Goal: Obtain resource: Obtain resource

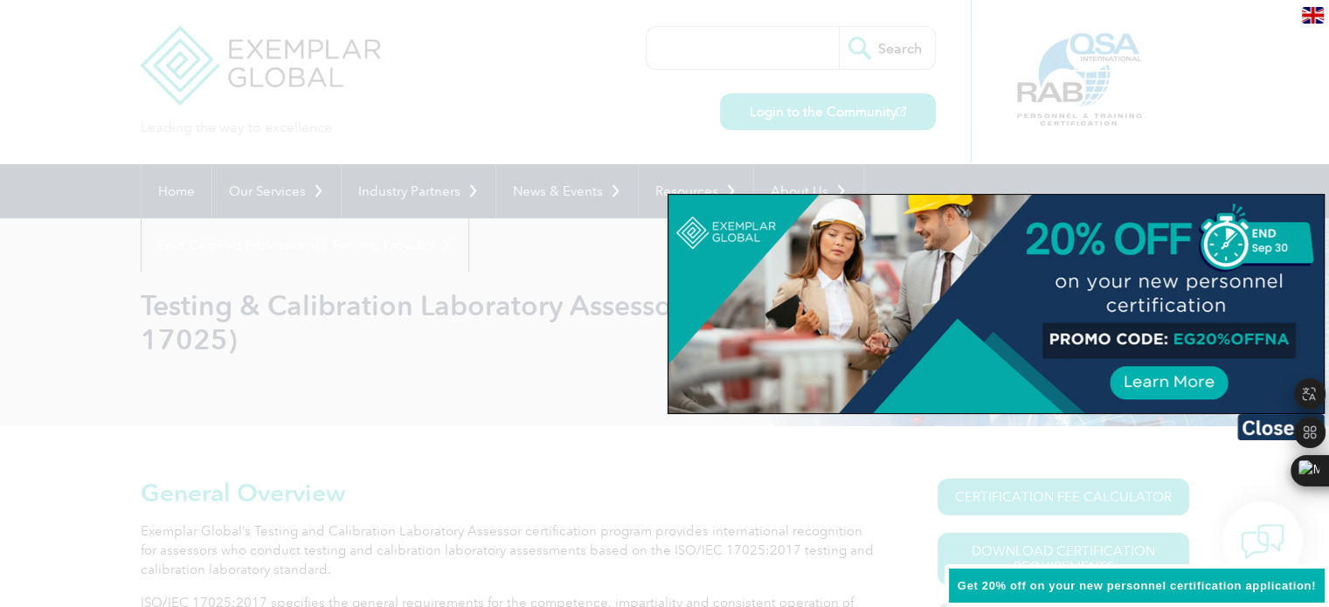
click at [1161, 384] on div at bounding box center [997, 304] width 656 height 219
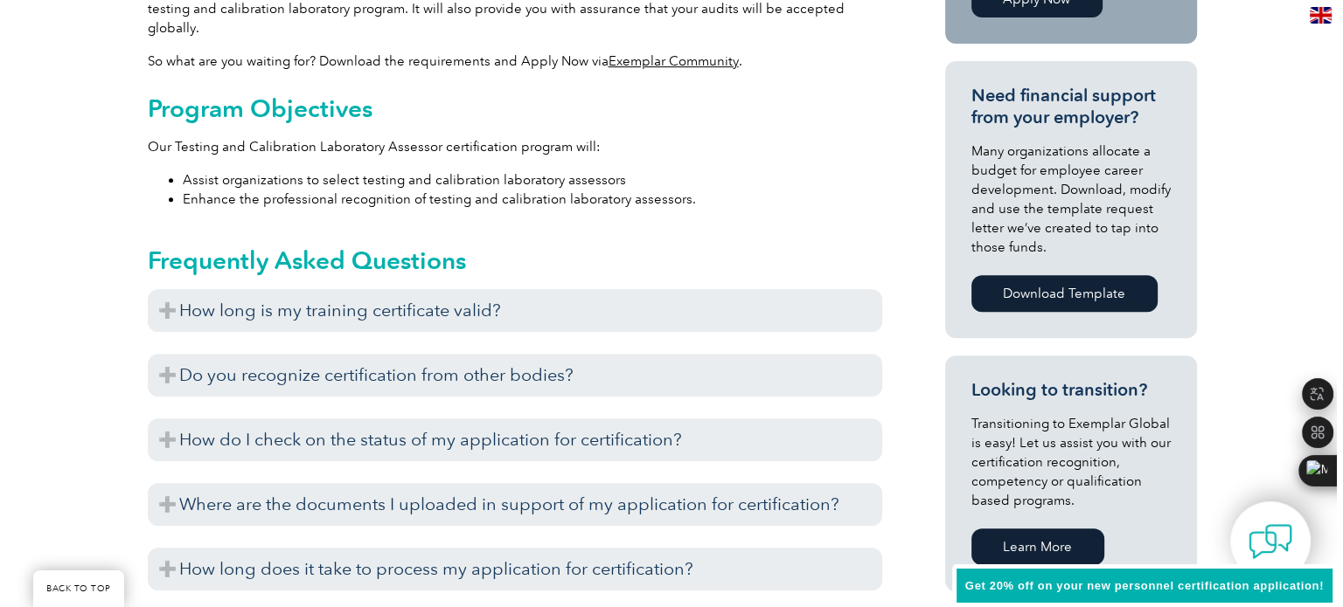
scroll to position [378, 0]
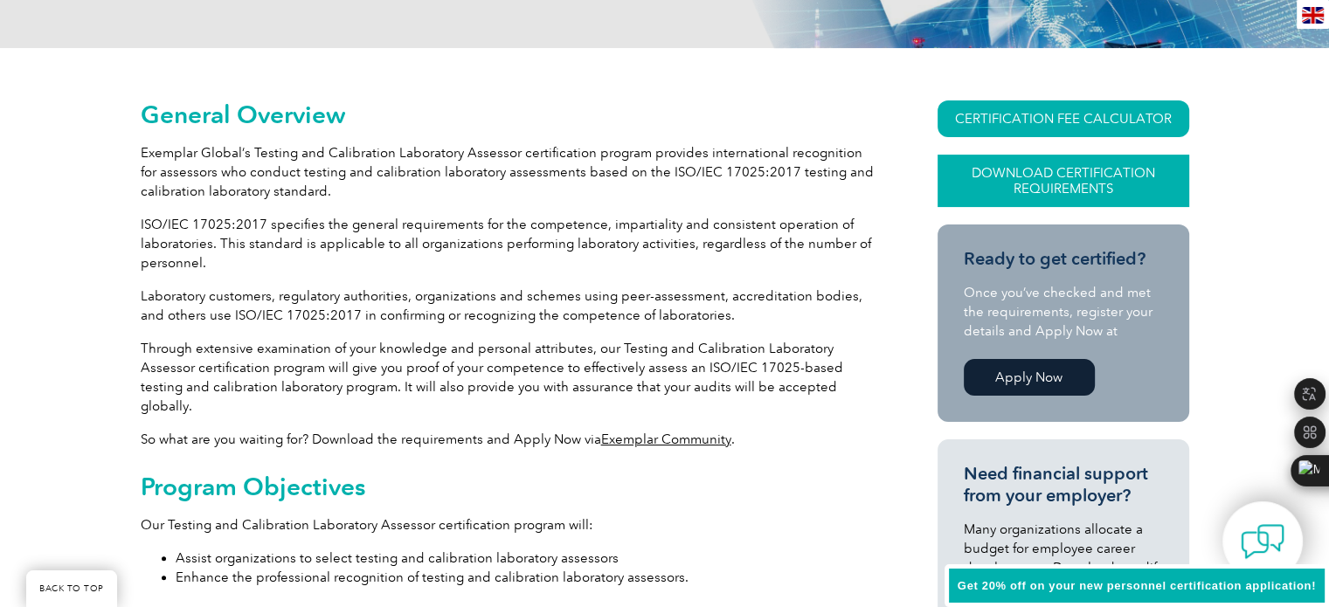
click at [1024, 181] on link "Download Certification Requirements" at bounding box center [1064, 181] width 252 height 52
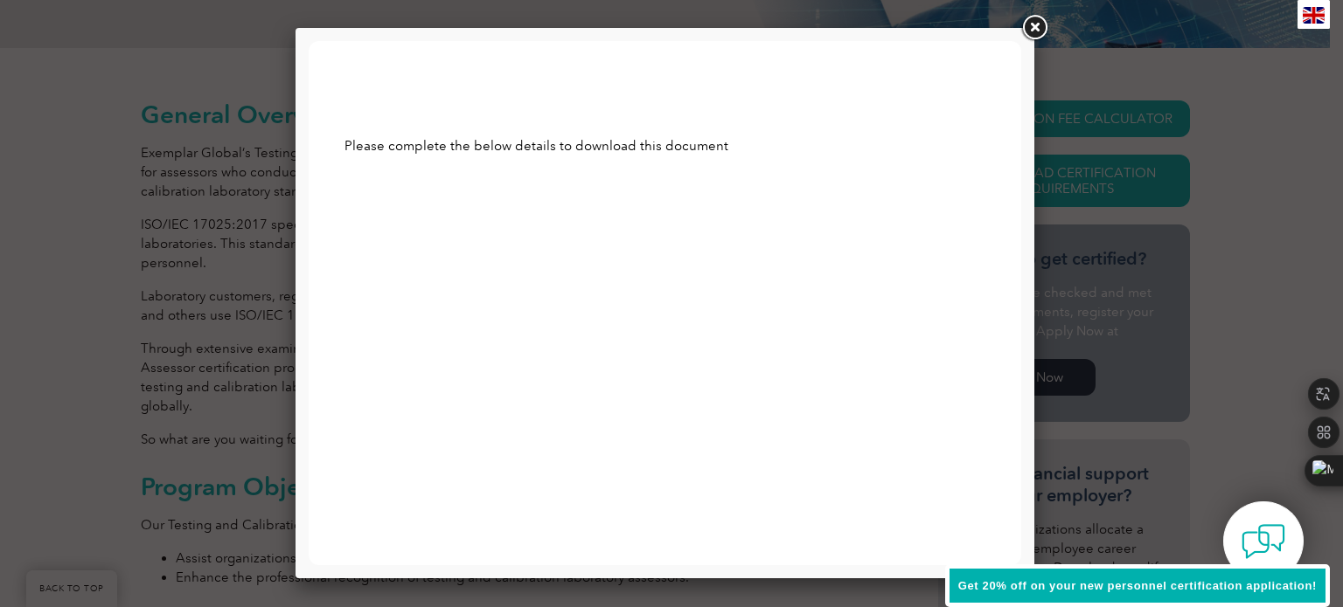
scroll to position [0, 0]
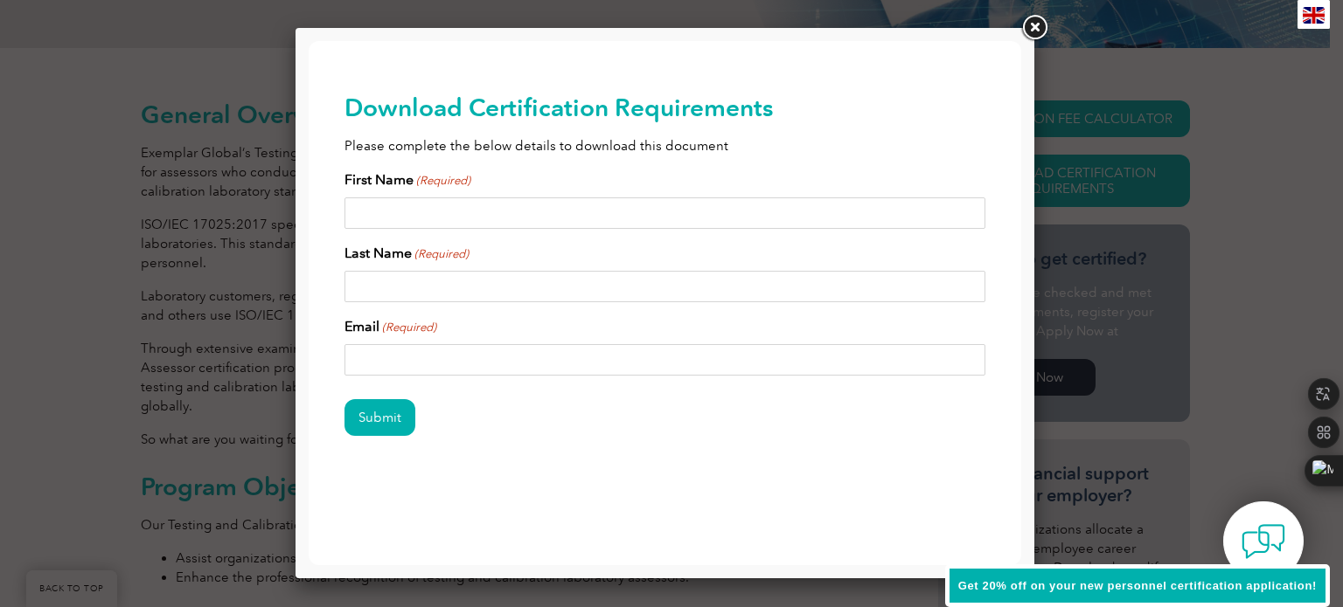
click at [390, 210] on input "First Name (Required)" at bounding box center [665, 213] width 642 height 31
type input "Heber"
type input "Quintanilla"
type input "heber.quintanill@gmail.com"
click at [490, 440] on div "Submit" at bounding box center [665, 419] width 642 height 76
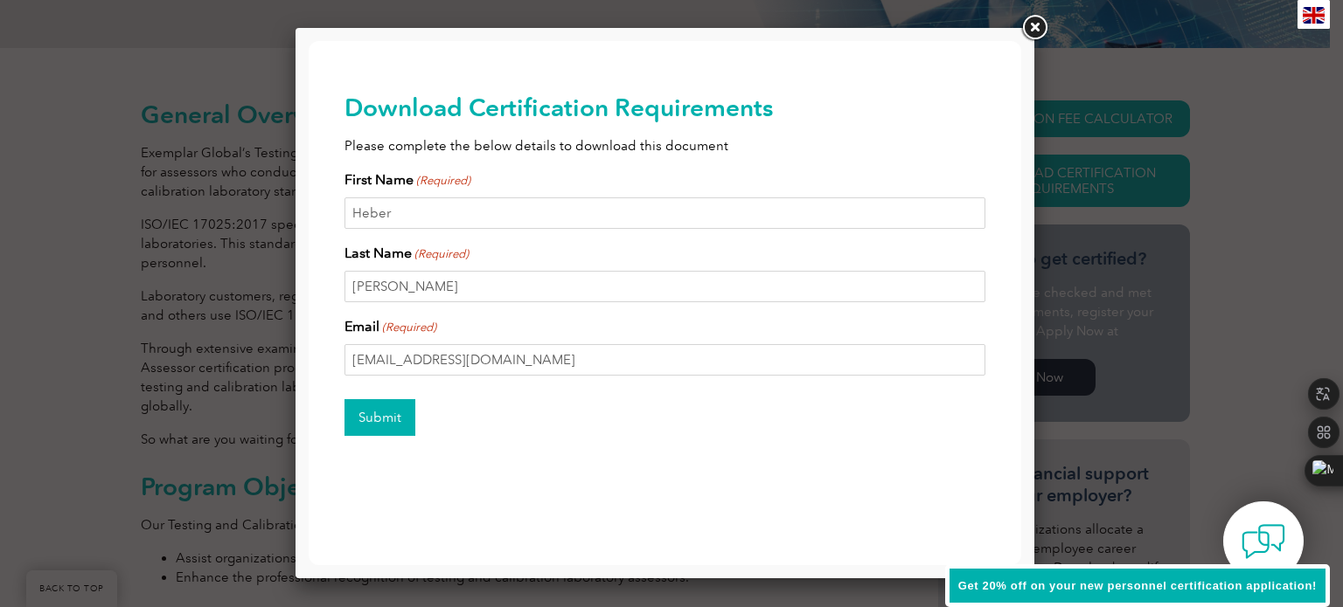
click at [374, 414] on input "Submit" at bounding box center [379, 417] width 71 height 37
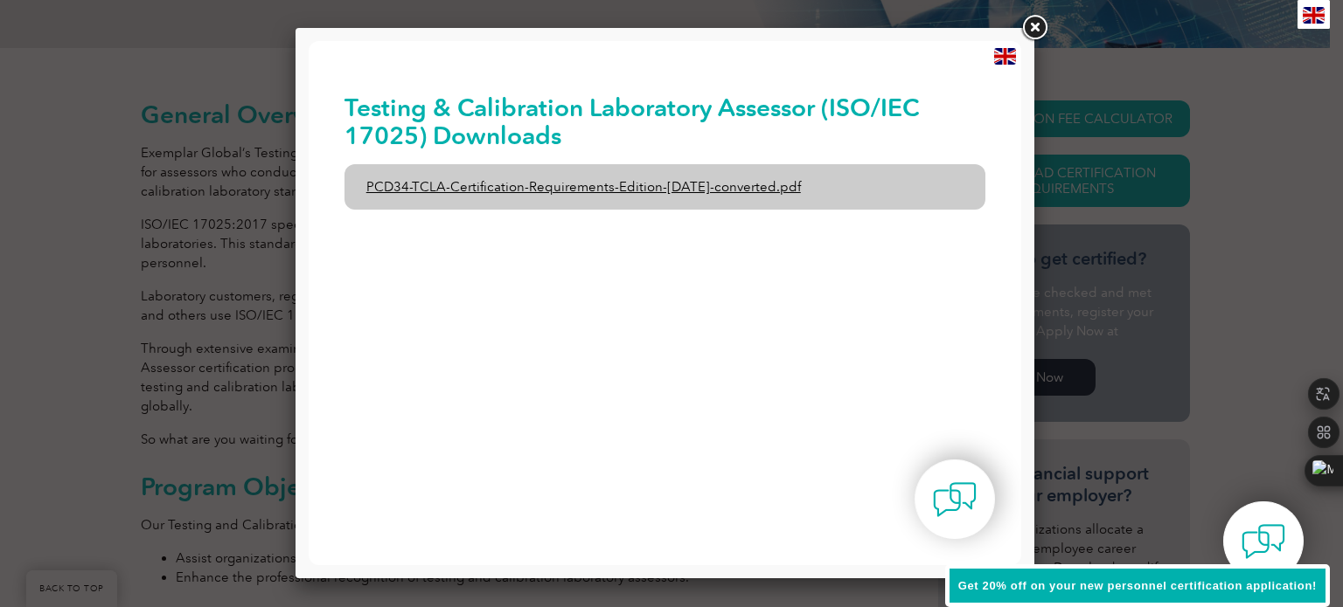
click at [703, 184] on link "PCD34-TCLA-Certification-Requirements-Edition-1-June-2020-converted.pdf" at bounding box center [665, 186] width 642 height 45
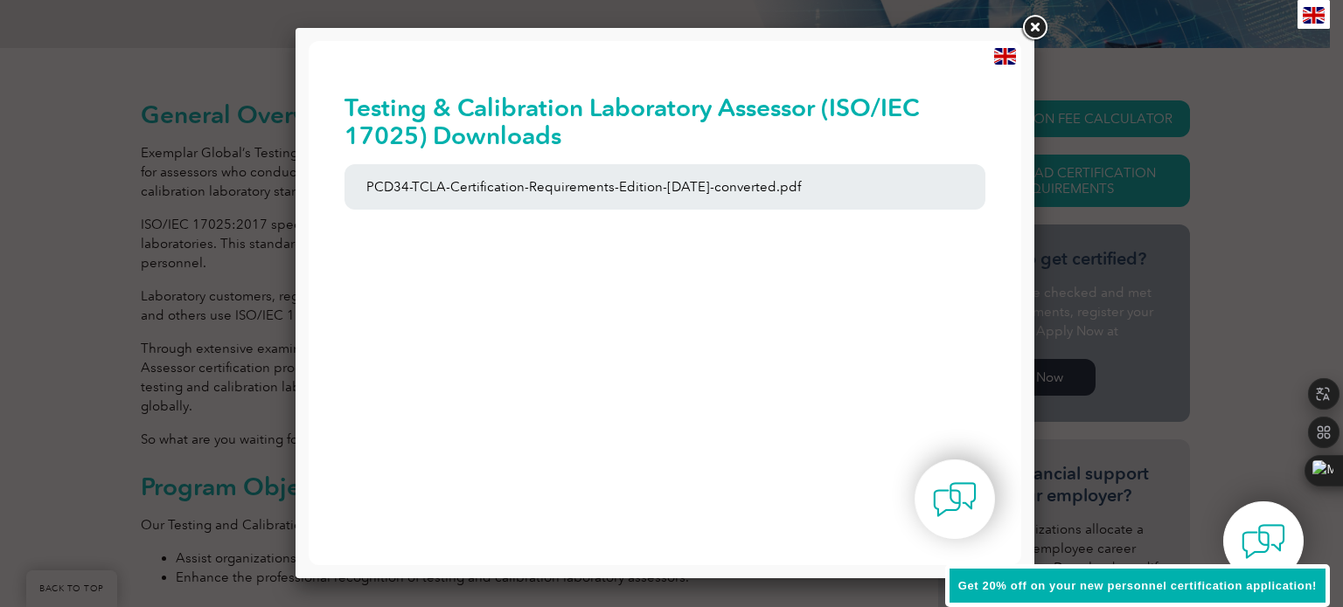
click at [1009, 52] on img at bounding box center [1005, 56] width 22 height 17
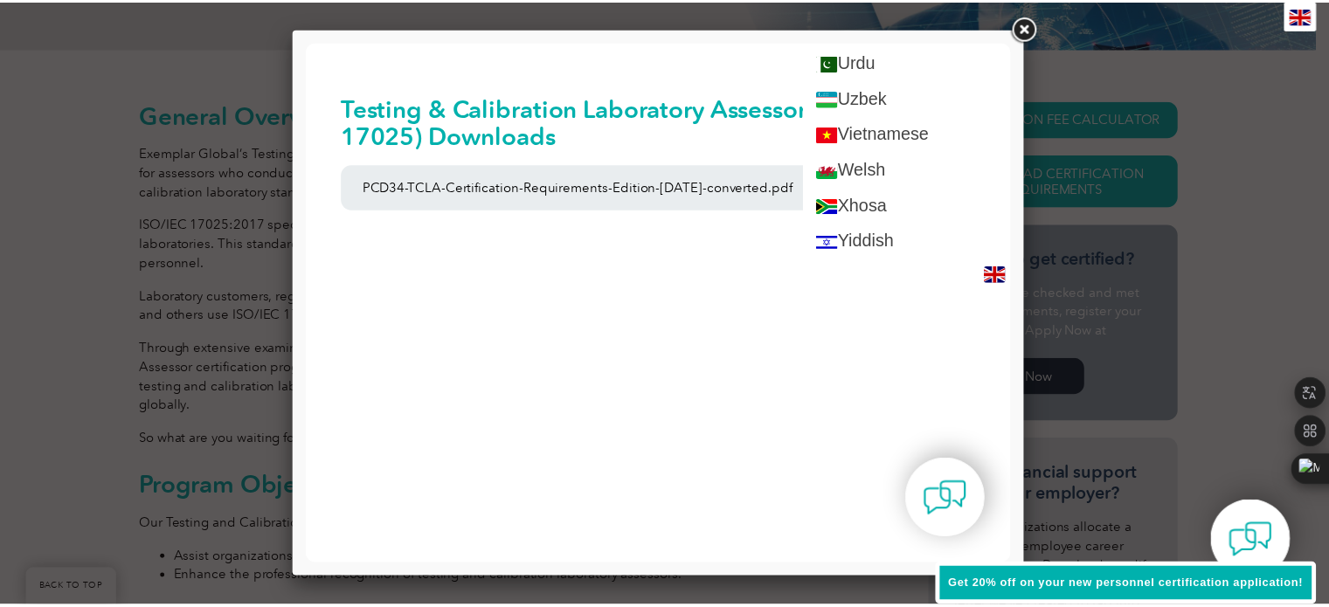
scroll to position [3471, 0]
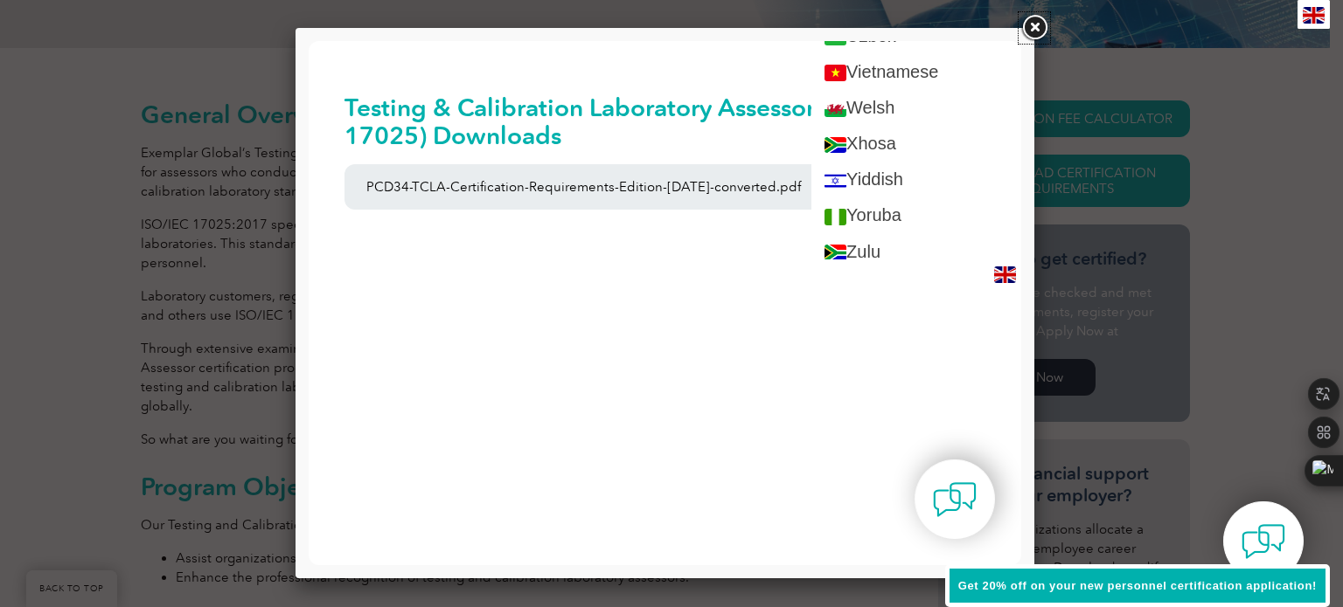
click at [1038, 27] on link at bounding box center [1033, 27] width 31 height 31
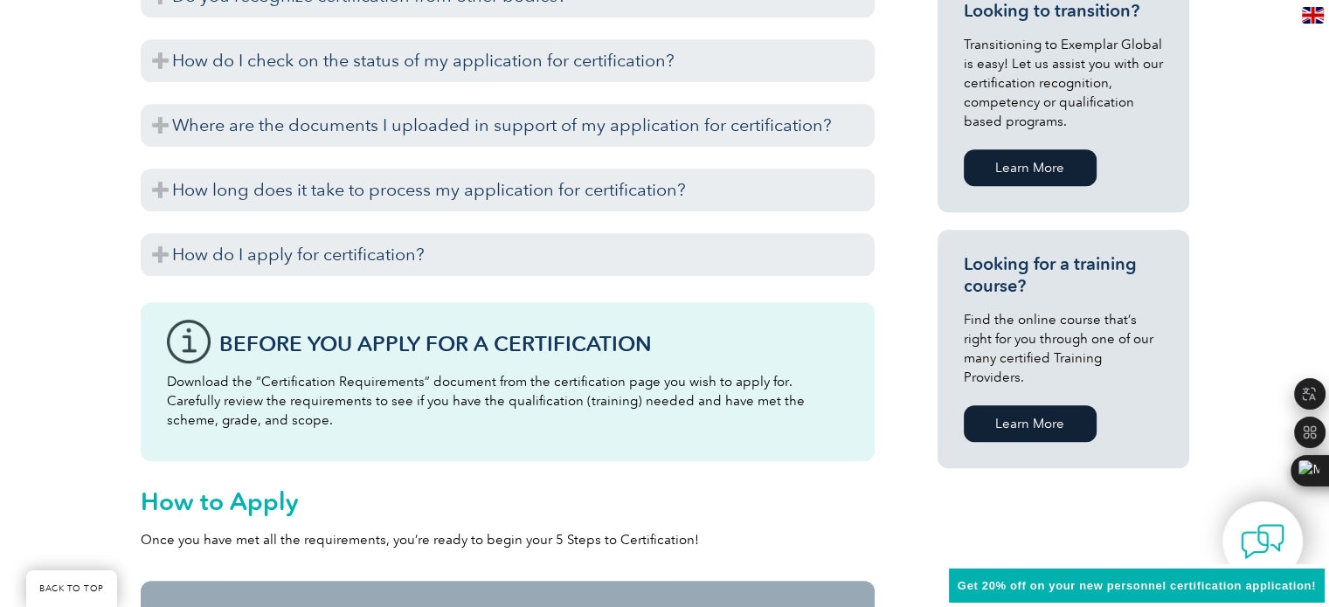
scroll to position [0, 0]
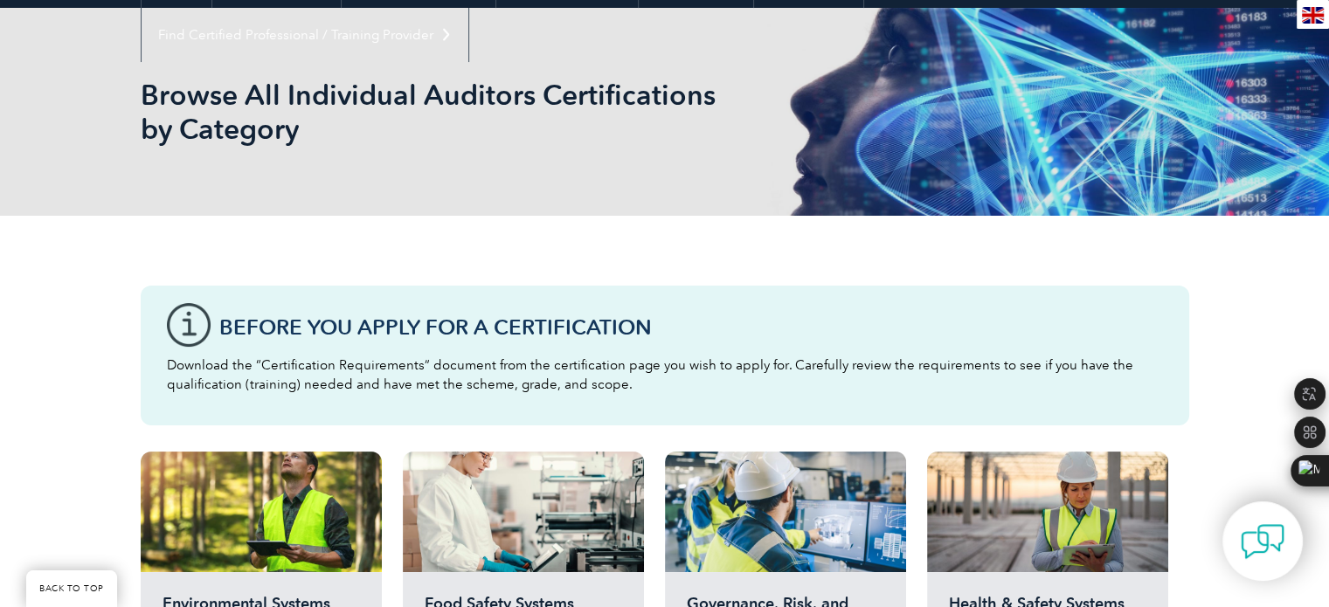
scroll to position [183, 0]
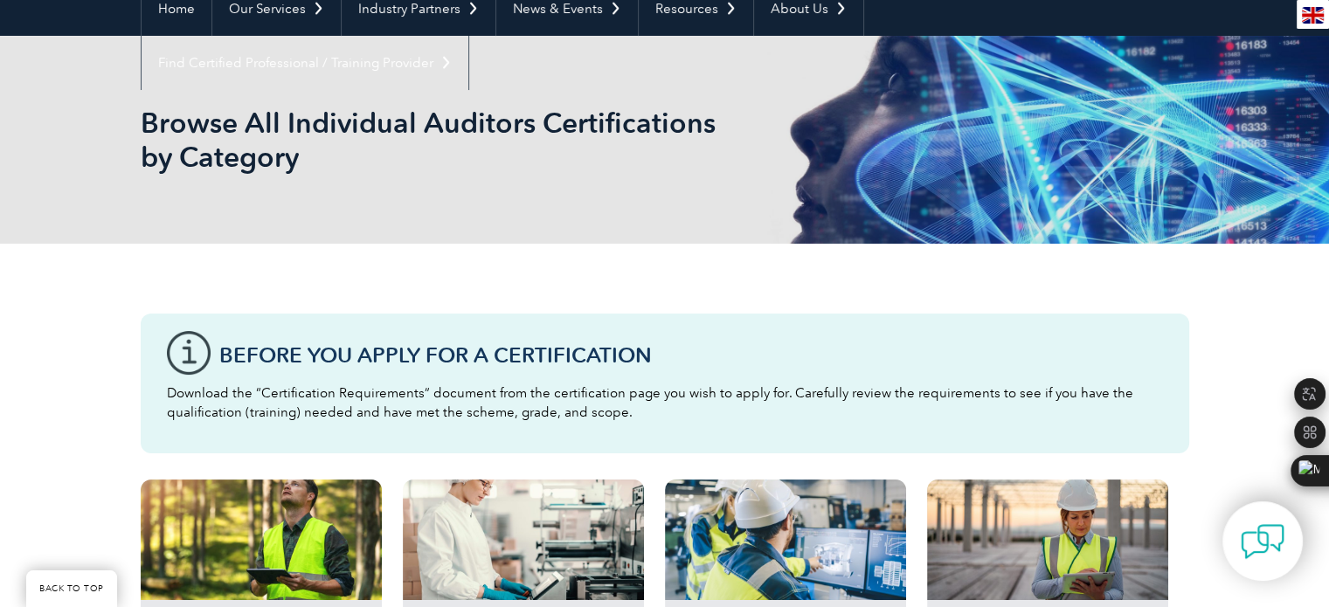
click at [1317, 8] on img at bounding box center [1313, 15] width 22 height 17
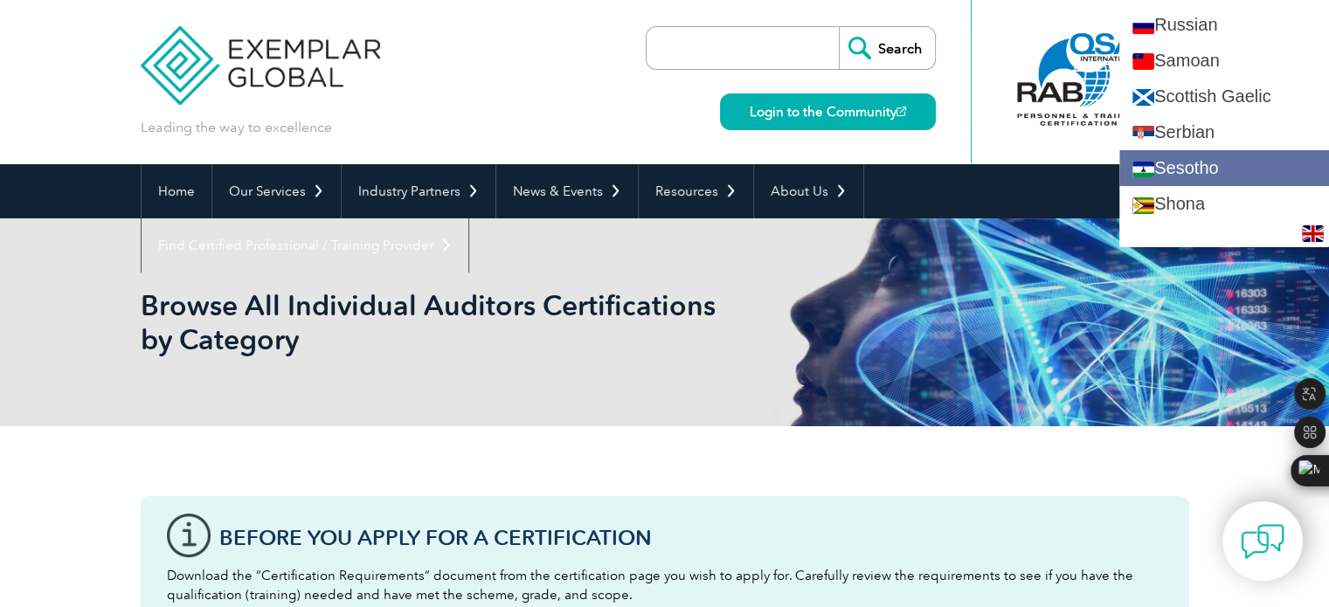
scroll to position [3030, 0]
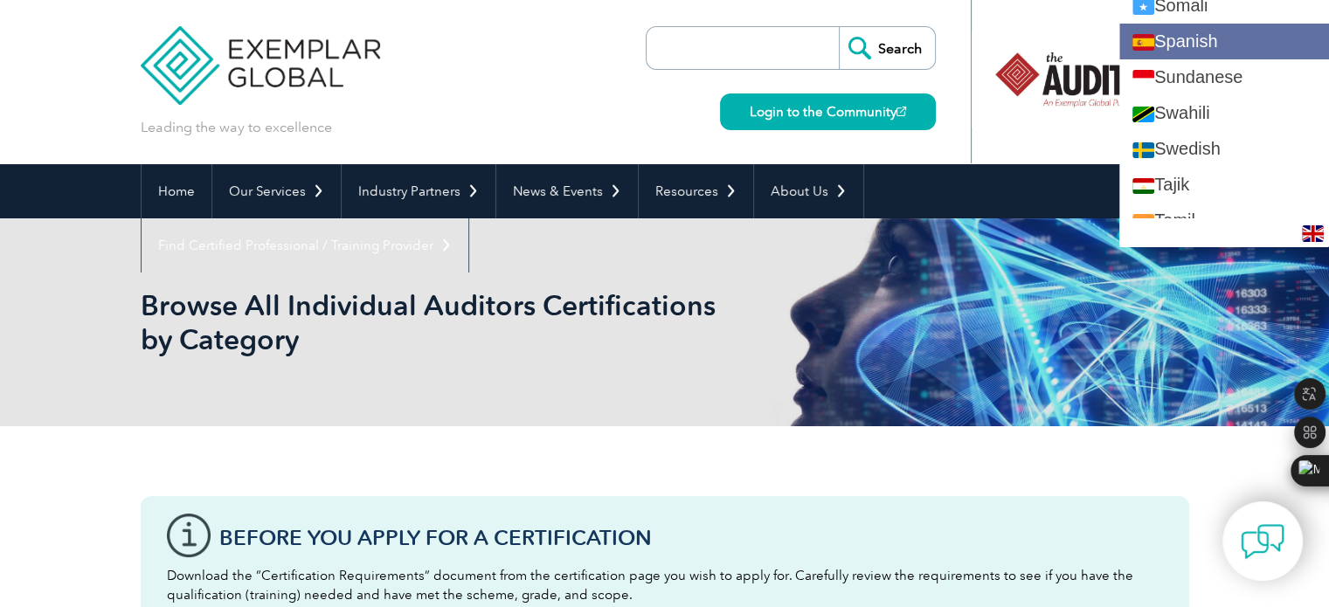
click at [1211, 31] on link "Spanish" at bounding box center [1225, 42] width 210 height 36
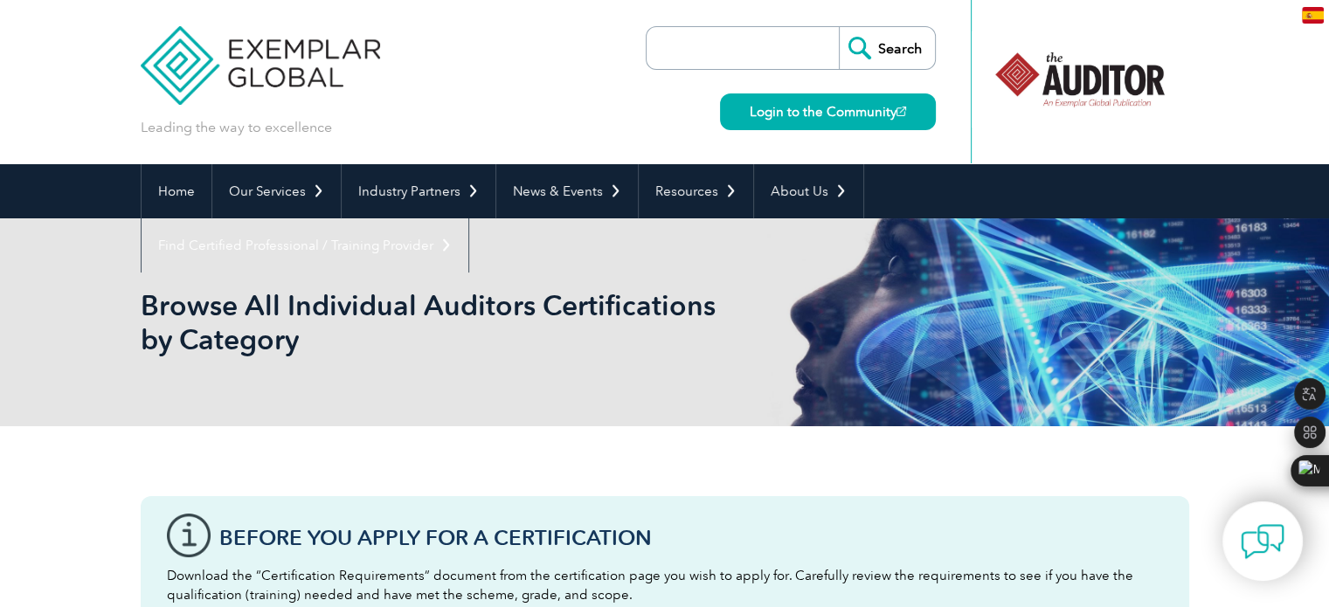
scroll to position [0, 0]
type input "Buscar"
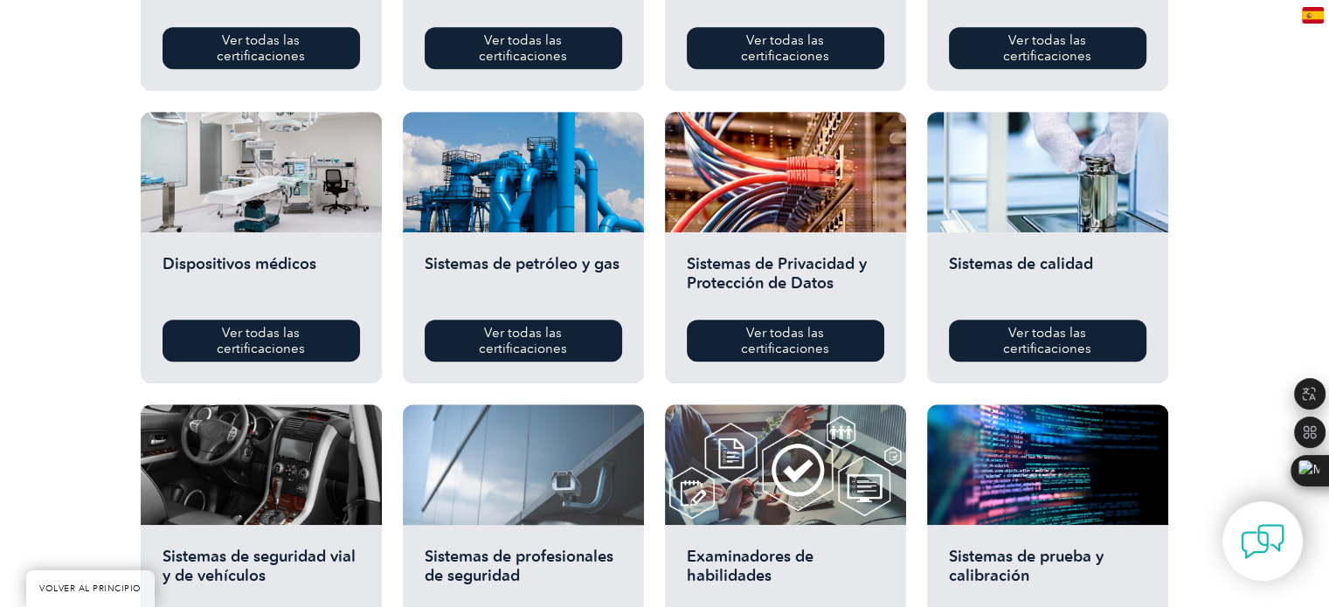
scroll to position [1515, 0]
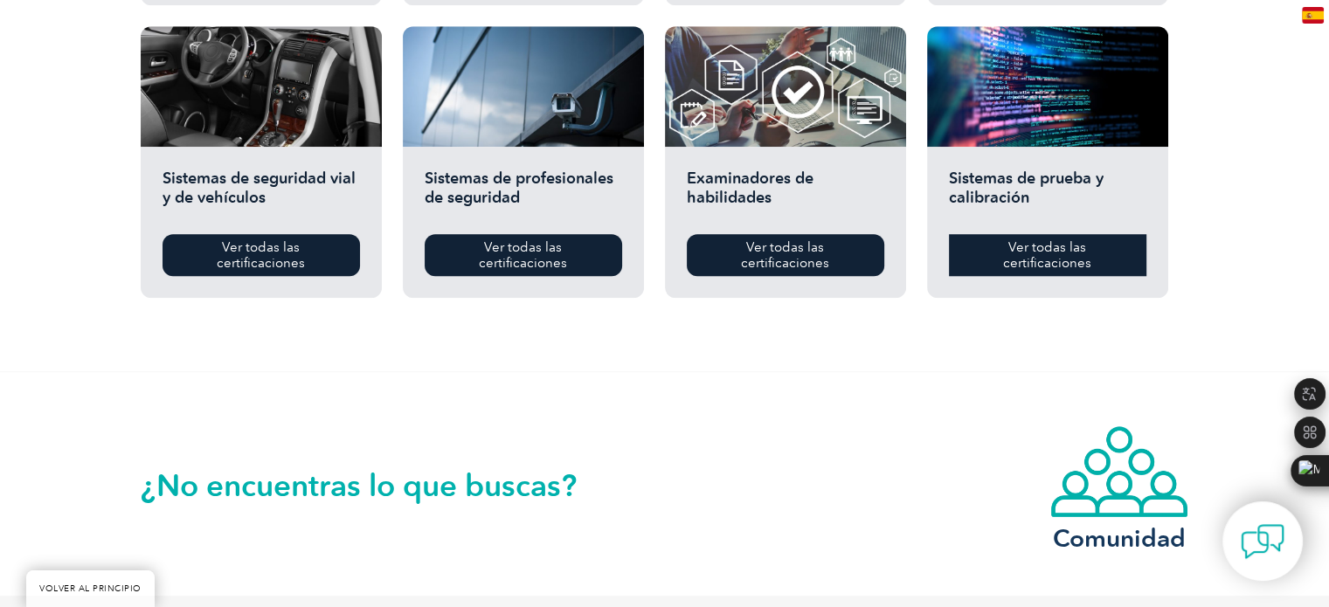
click at [1020, 256] on font "Ver todas las certificaciones" at bounding box center [1047, 254] width 88 height 31
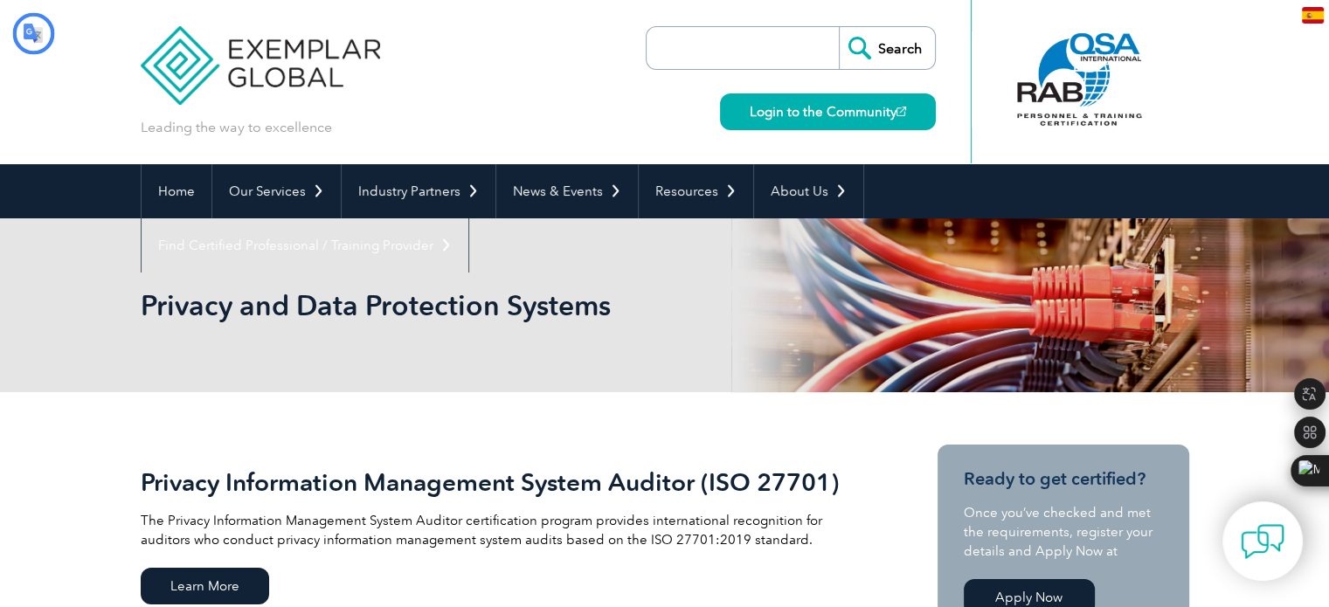
type input "Buscar"
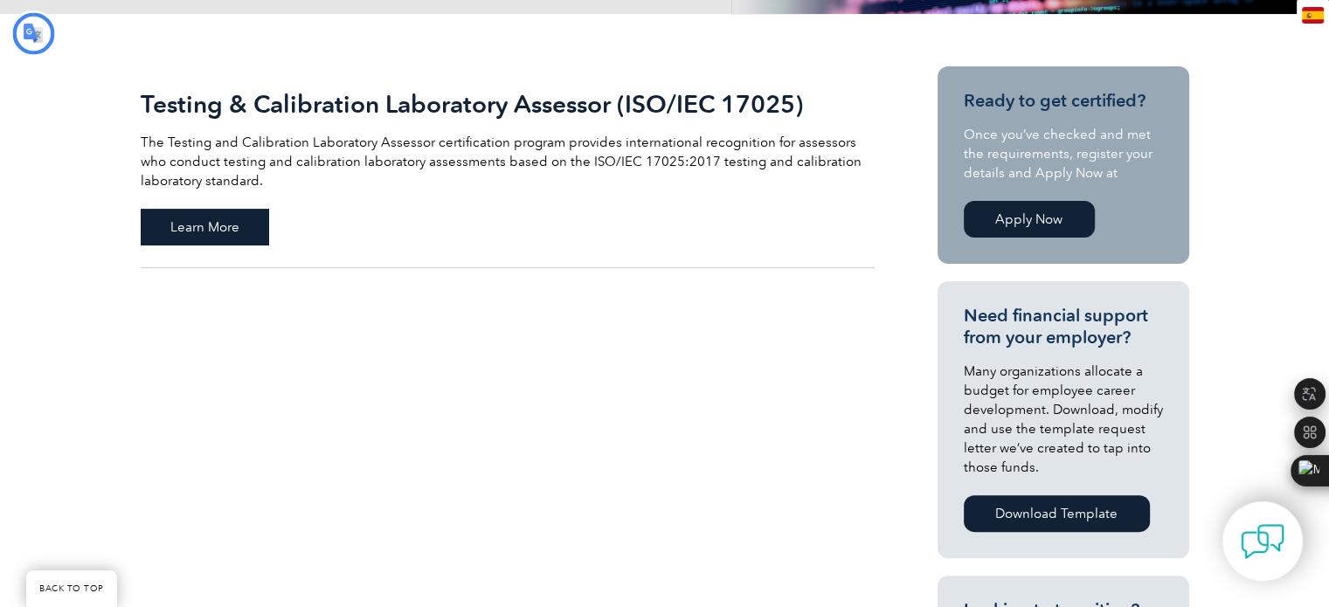
type input "Buscar"
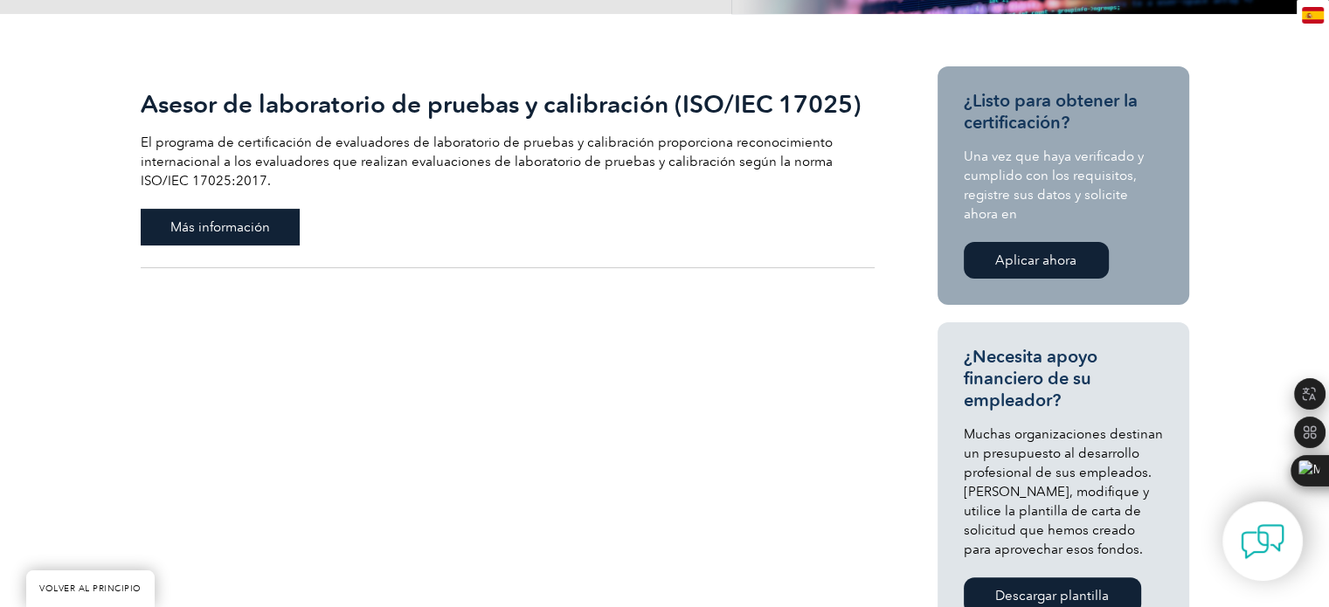
click at [257, 233] on font "Más información" at bounding box center [220, 227] width 100 height 16
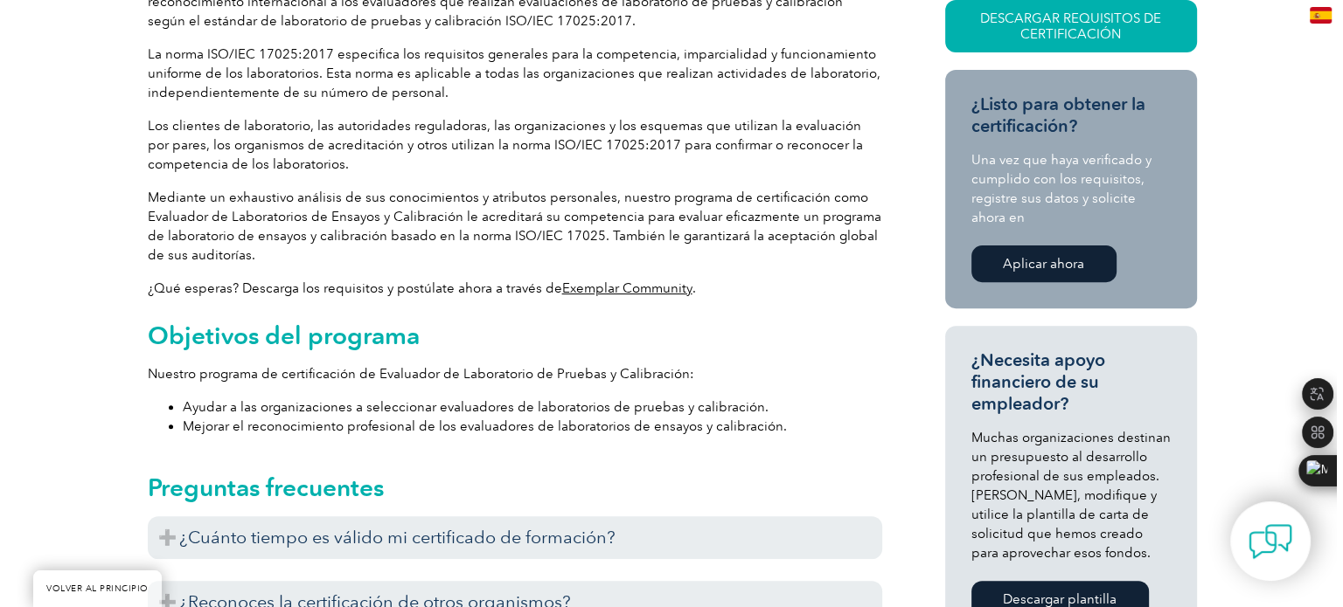
scroll to position [170, 0]
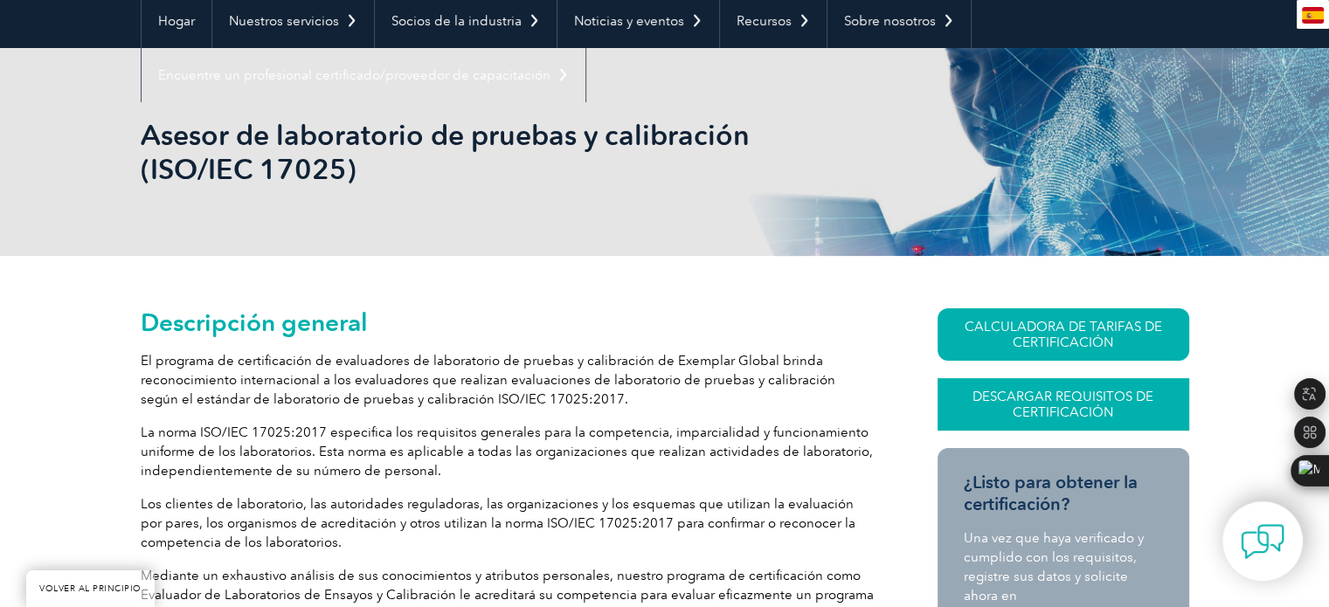
click at [1031, 398] on font "Descargar requisitos de certificación" at bounding box center [1063, 404] width 181 height 31
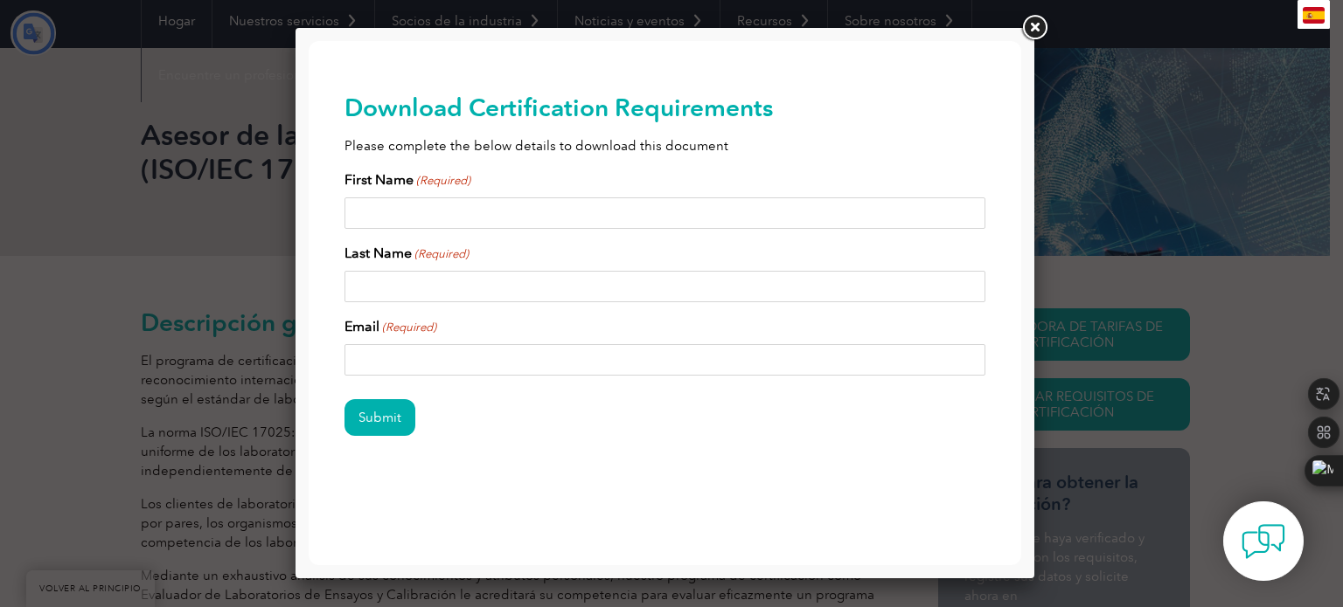
scroll to position [0, 0]
type input "Entregar"
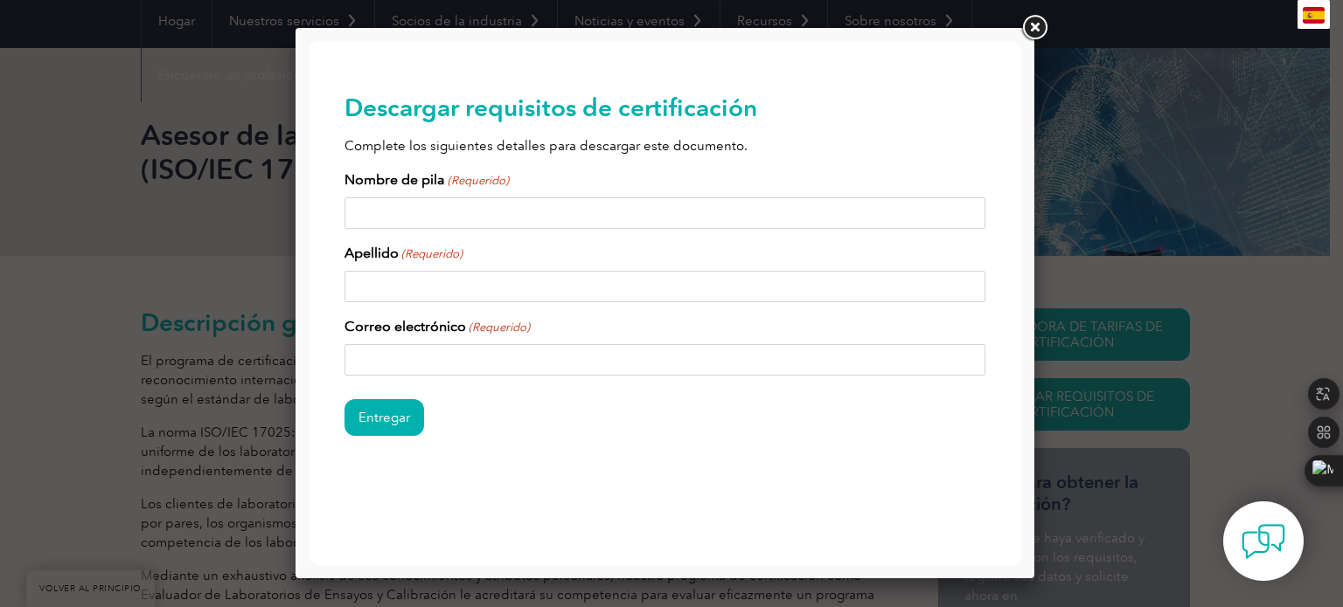
click at [1033, 27] on link at bounding box center [1033, 27] width 31 height 31
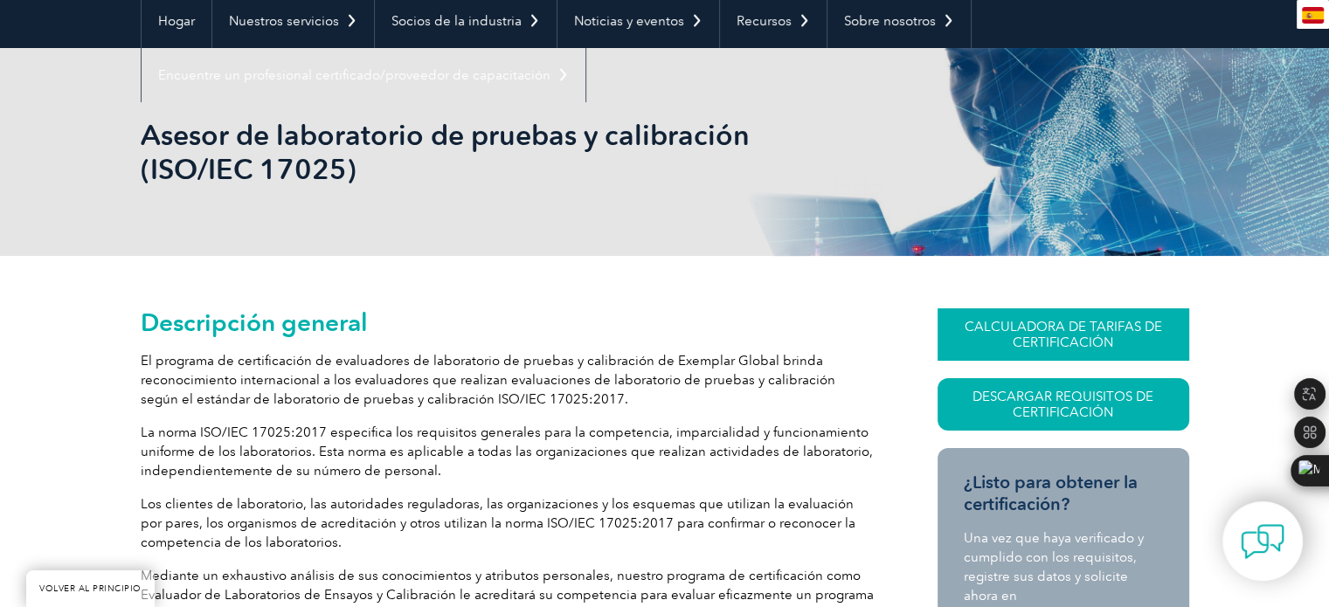
click at [1055, 334] on font "CALCULADORA DE TARIFAS DE CERTIFICACIÓN" at bounding box center [1064, 334] width 198 height 31
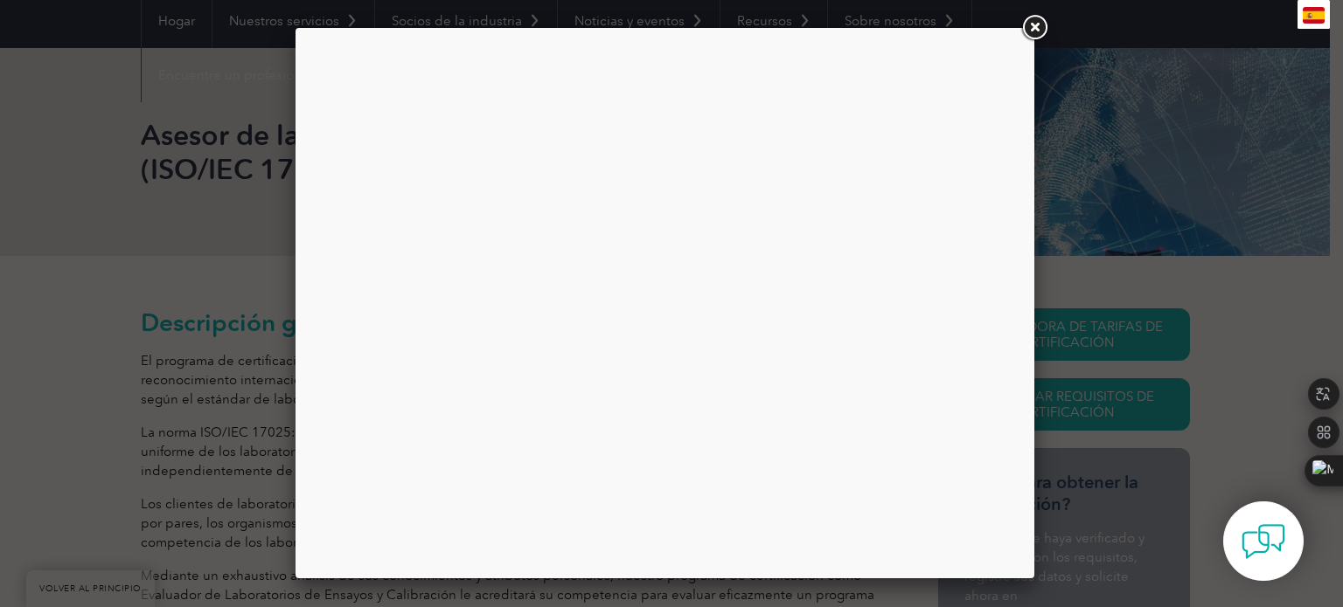
click at [1038, 31] on link at bounding box center [1033, 27] width 31 height 31
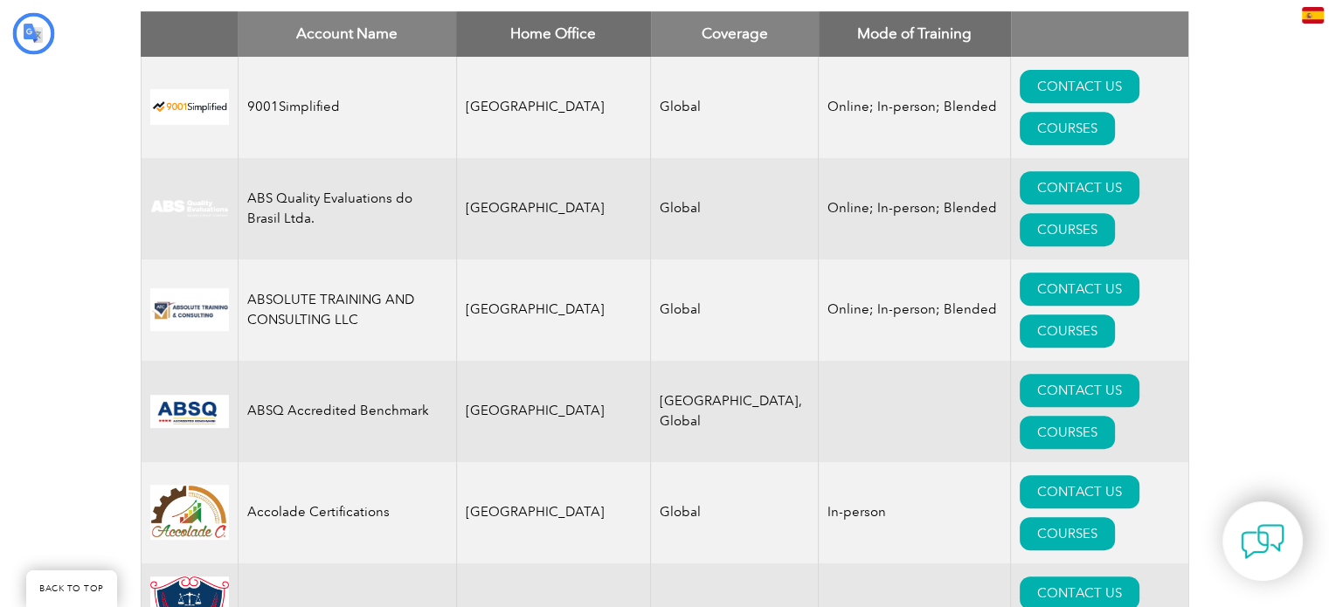
type input "Buscar"
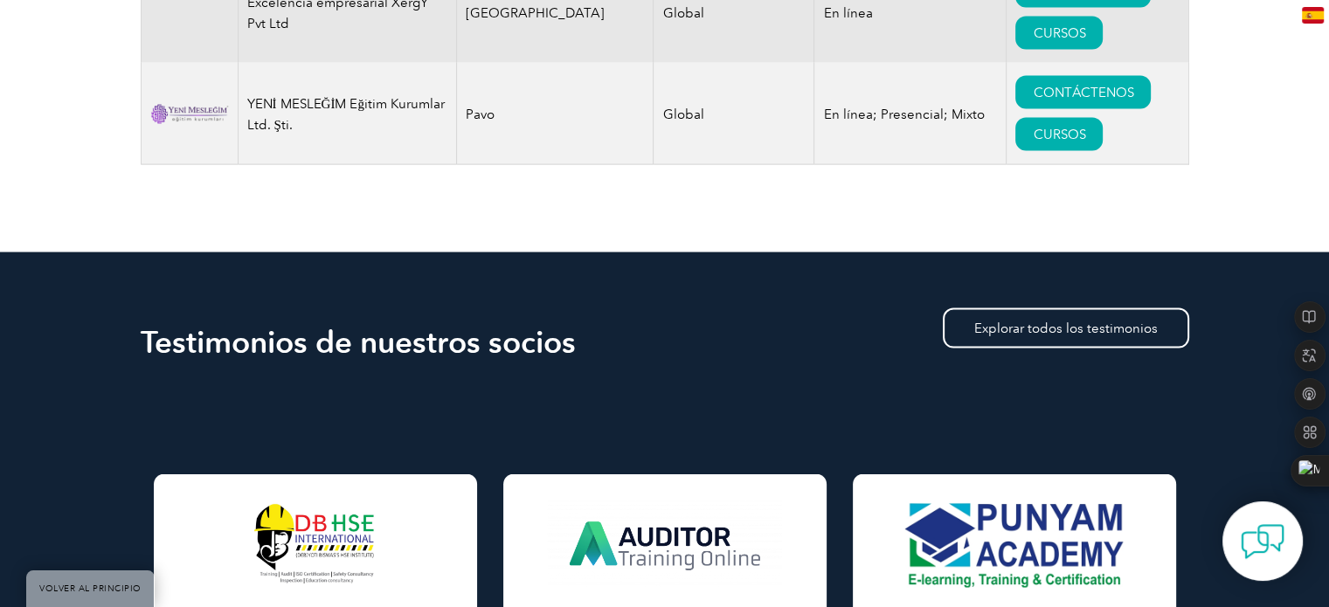
scroll to position [29949, 0]
